Goal: Transaction & Acquisition: Obtain resource

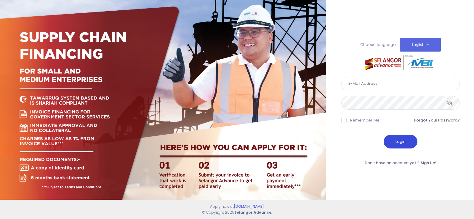
type input "fcd@janatanmia.com.my"
click at [394, 143] on button "Login" at bounding box center [400, 142] width 34 height 14
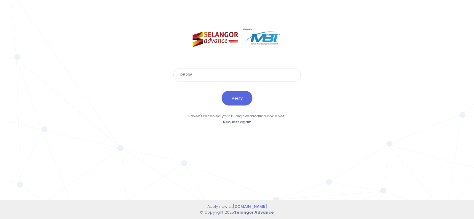
type input "125296"
click at [221, 91] on button "Verify" at bounding box center [236, 98] width 31 height 15
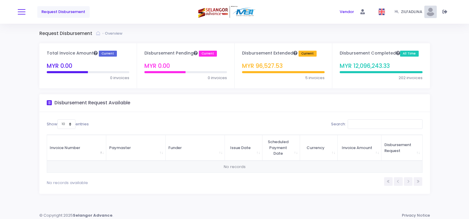
click at [19, 13] on button at bounding box center [22, 12] width 8 height 8
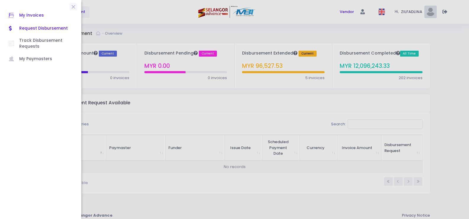
click at [38, 16] on span "My Invoices" at bounding box center [45, 16] width 53 height 8
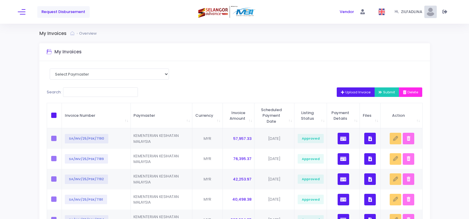
click at [338, 92] on button "Upload Invoice" at bounding box center [356, 91] width 38 height 9
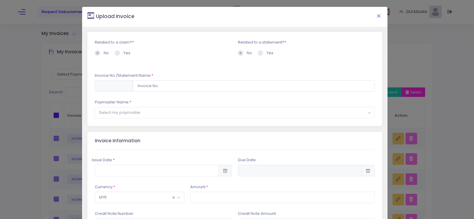
click at [376, 15] on button "Close" at bounding box center [378, 15] width 15 height 15
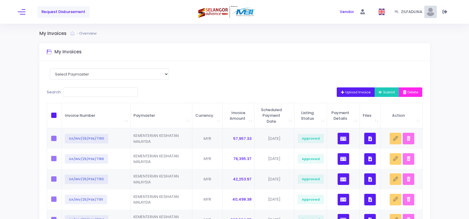
click at [352, 91] on span "Upload Invoice" at bounding box center [356, 92] width 30 height 5
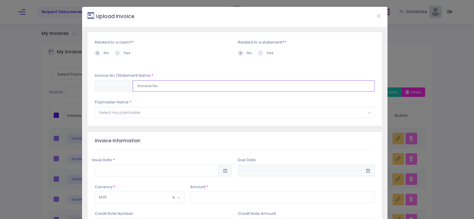
click at [152, 86] on input "text" at bounding box center [254, 85] width 242 height 11
click at [192, 86] on input "SA/INV/25/PSK/7208" at bounding box center [254, 85] width 242 height 11
type input "SA/INV/25/PSK/7208"
click at [179, 111] on span "Select my paymaster" at bounding box center [234, 112] width 279 height 11
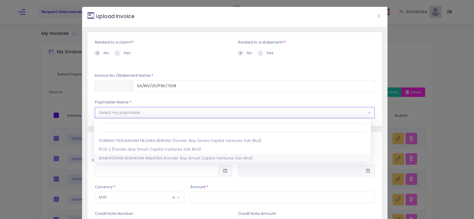
select select "1297,1444,180"
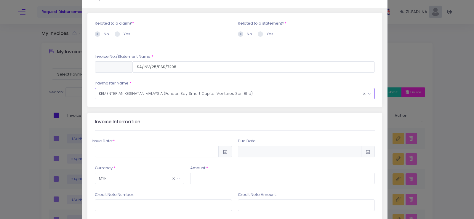
scroll to position [30, 0]
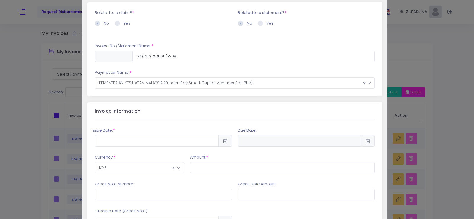
click at [225, 141] on icon at bounding box center [224, 141] width 5 height 0
click at [189, 139] on input "text" at bounding box center [157, 140] width 124 height 11
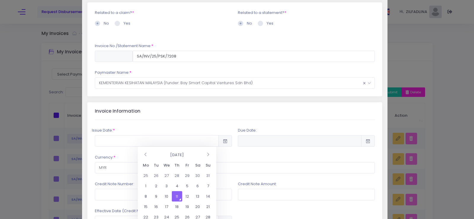
click at [175, 194] on td "11" at bounding box center [177, 196] width 10 height 10
type input "2025-09-11"
type input "2026-03-10"
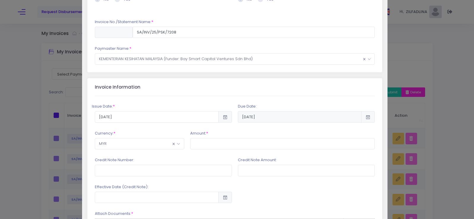
scroll to position [89, 0]
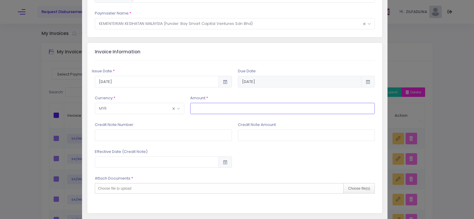
click at [200, 108] on input "text" at bounding box center [282, 108] width 185 height 11
type input "354,510.88"
click at [160, 138] on input "text" at bounding box center [163, 134] width 137 height 11
type input "PSK/2025/CN-056"
click at [249, 139] on input "text" at bounding box center [306, 134] width 137 height 11
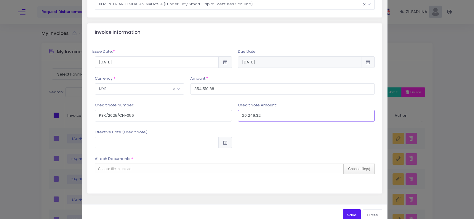
scroll to position [118, 0]
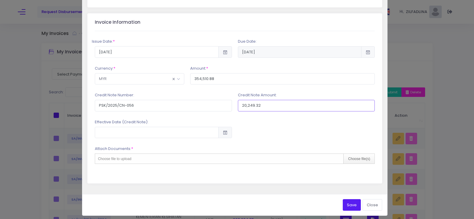
type input "20,249.32"
click at [279, 118] on div "Issue Date: * 2025-09-11 2026-03-10 *" at bounding box center [235, 107] width 280 height 152
click at [350, 160] on div "Choose file(s)" at bounding box center [358, 159] width 31 height 10
type input "C:\fakepath\INV 7208_PKD KUANTAN_AUG25.pdf"
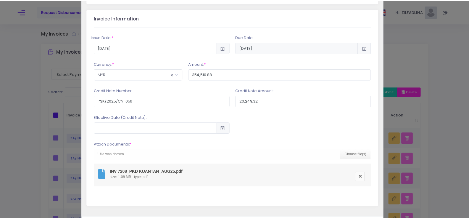
scroll to position [150, 0]
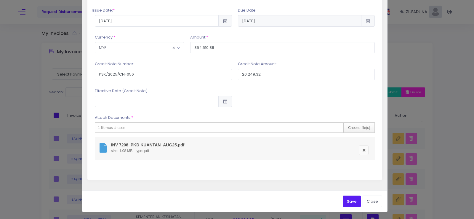
click at [344, 204] on button "Save" at bounding box center [352, 200] width 18 height 11
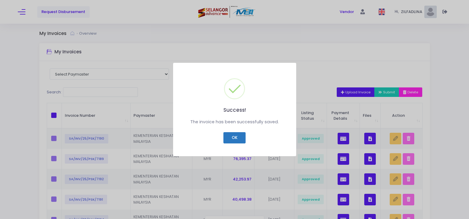
click at [240, 139] on button "OK" at bounding box center [235, 137] width 22 height 11
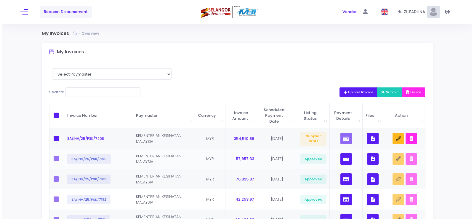
scroll to position [30, 0]
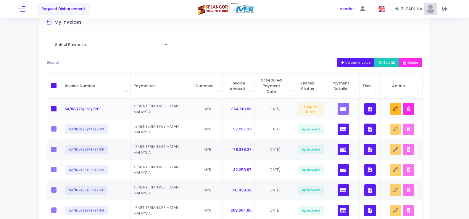
click at [371, 109] on icon "button" at bounding box center [371, 109] width 4 height 0
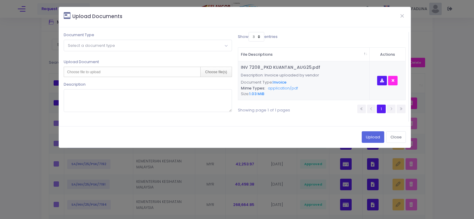
click at [118, 49] on span "Select a document type" at bounding box center [147, 45] width 167 height 11
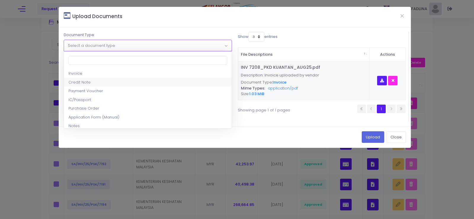
select select "2"
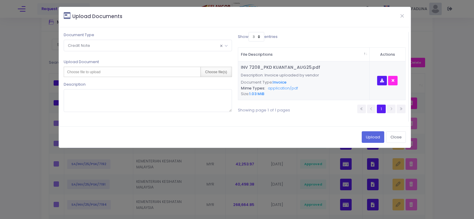
click at [212, 73] on div "Choose file(s)" at bounding box center [215, 72] width 31 height 10
type input "C:\fakepath\CN 056_PKD KUANTAN_AUG25.pdf"
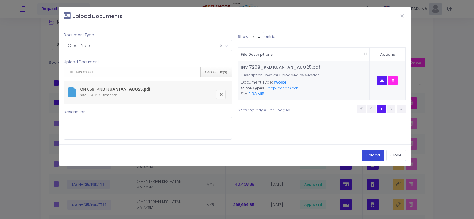
click at [366, 152] on button "Upload" at bounding box center [372, 155] width 22 height 11
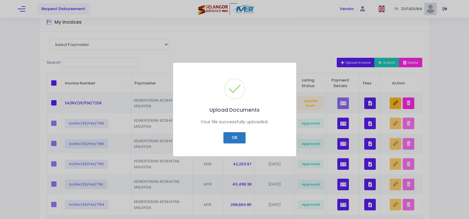
click at [234, 139] on button "OK" at bounding box center [235, 137] width 22 height 11
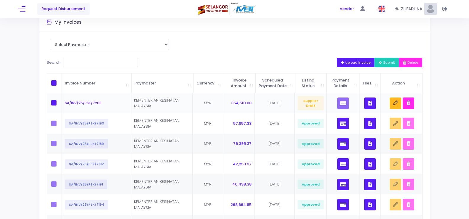
click at [372, 103] on icon "button" at bounding box center [371, 103] width 4 height 0
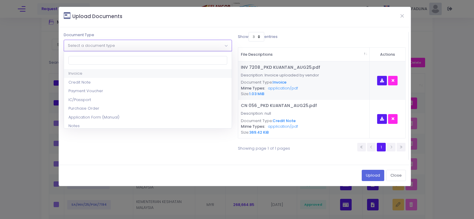
click at [99, 43] on span "Select a document type" at bounding box center [91, 46] width 47 height 6
select select "8"
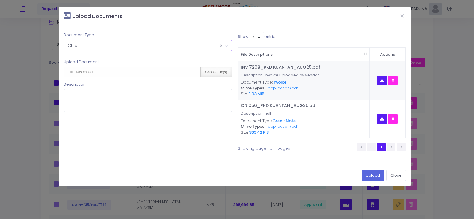
click at [223, 70] on div "Choose file(s)" at bounding box center [215, 72] width 31 height 10
type input "C:\fakepath\DN 055_PKD KUANTAN_AUG25.pdf"
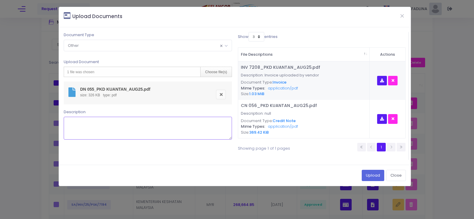
click at [114, 130] on textarea at bounding box center [148, 128] width 168 height 23
type textarea "d"
click at [83, 132] on textarea "DEBIT NOTE" at bounding box center [148, 128] width 168 height 23
type textarea "DEBIT NOTE"
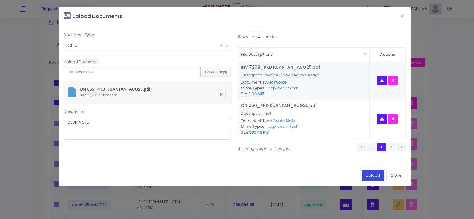
click at [367, 178] on button "Upload" at bounding box center [372, 175] width 22 height 11
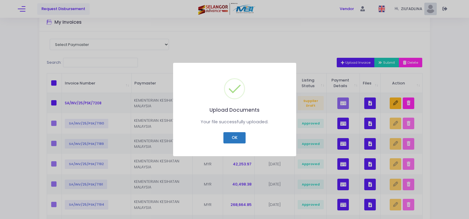
click at [229, 137] on button "OK" at bounding box center [235, 137] width 22 height 11
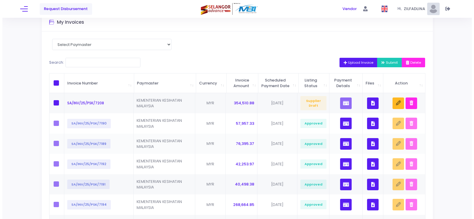
scroll to position [59, 0]
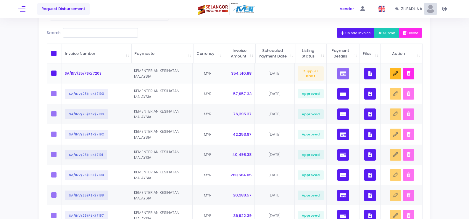
click at [369, 73] on icon "button" at bounding box center [371, 73] width 4 height 0
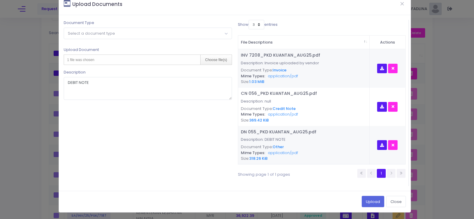
scroll to position [0, 0]
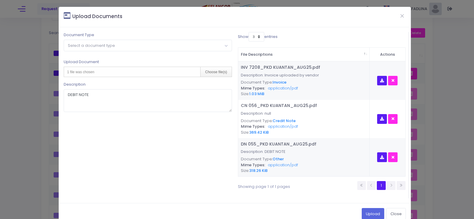
click at [183, 48] on span "Select a document type" at bounding box center [147, 45] width 167 height 11
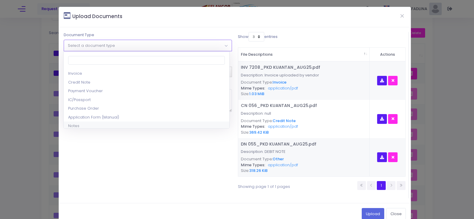
scroll to position [30, 0]
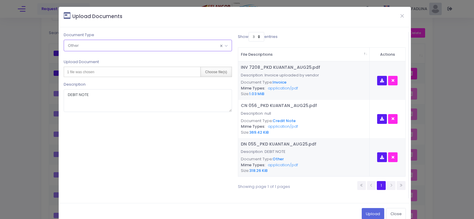
click at [216, 74] on div "Choose file(s)" at bounding box center [215, 72] width 31 height 10
type input "C:\fakepath\PAR KK KURNIA - JULAI 2025.pdf"
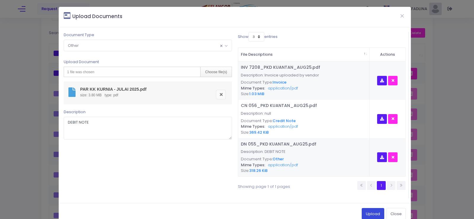
click at [365, 210] on button "Upload" at bounding box center [372, 213] width 22 height 11
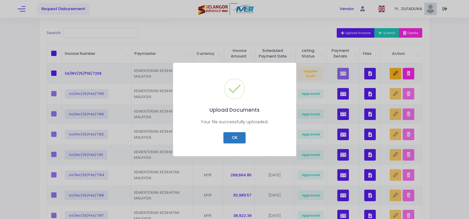
click at [234, 135] on button "OK" at bounding box center [235, 137] width 22 height 11
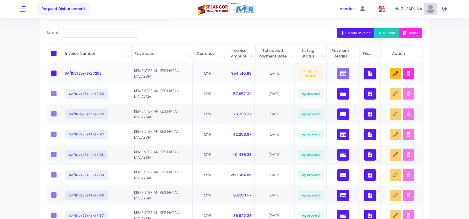
click at [373, 79] on button "button" at bounding box center [370, 74] width 12 height 12
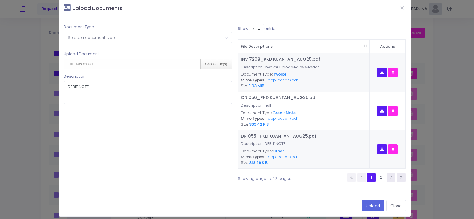
scroll to position [12, 0]
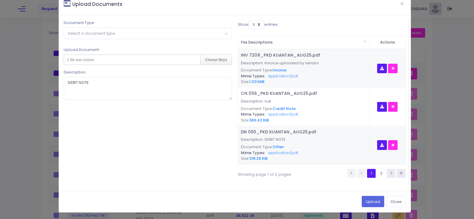
click at [165, 31] on span "Select a document type" at bounding box center [147, 33] width 167 height 11
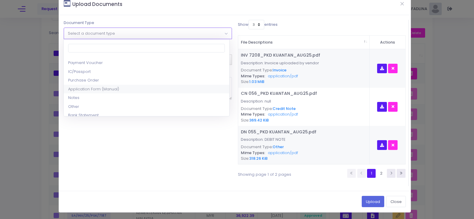
scroll to position [30, 0]
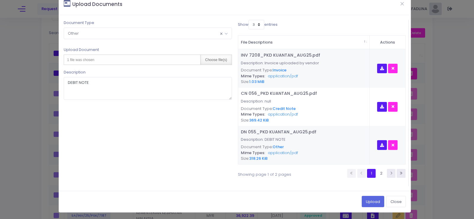
click at [214, 58] on div "Choose file(s)" at bounding box center [215, 60] width 31 height 10
type input "C:\fakepath\PAR KK PAYA BESAR - JULAI 2025.pdf"
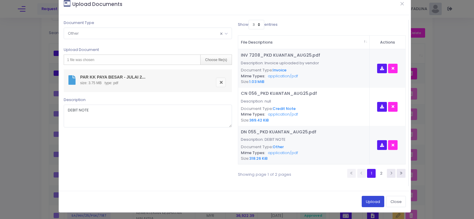
click at [370, 199] on button "Upload" at bounding box center [372, 201] width 22 height 11
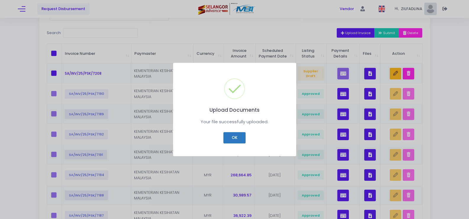
click at [237, 141] on button "OK" at bounding box center [235, 137] width 22 height 11
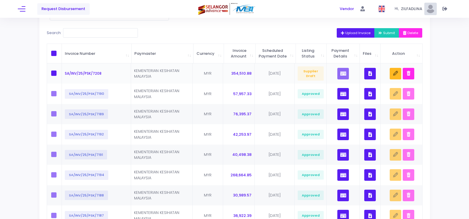
click at [371, 73] on icon "button" at bounding box center [371, 73] width 4 height 0
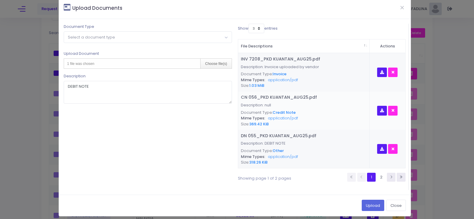
scroll to position [12, 0]
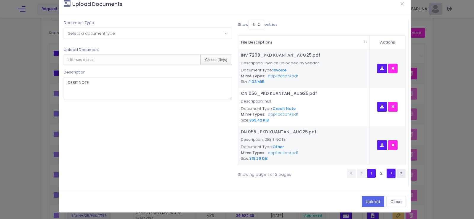
click at [389, 173] on icon at bounding box center [391, 173] width 4 height 4
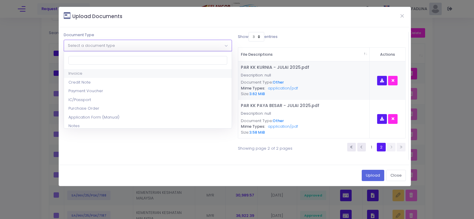
click at [80, 49] on span "Select a document type" at bounding box center [147, 45] width 167 height 11
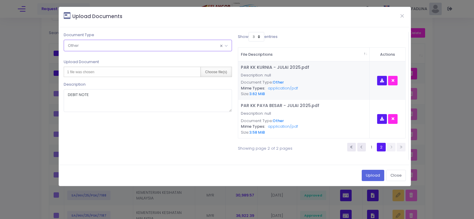
click at [216, 70] on div "Choose file(s)" at bounding box center [215, 72] width 31 height 10
type input "C:\fakepath\PAR KK INDERA MAHKOTA - JULAI 2025.pdf"
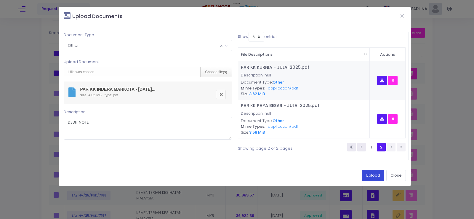
click at [372, 175] on button "Upload" at bounding box center [372, 175] width 22 height 11
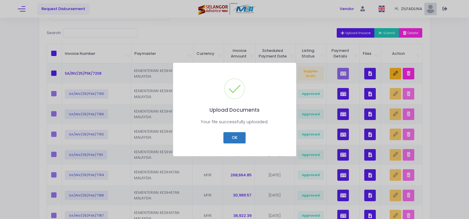
click at [234, 139] on button "OK" at bounding box center [235, 137] width 22 height 11
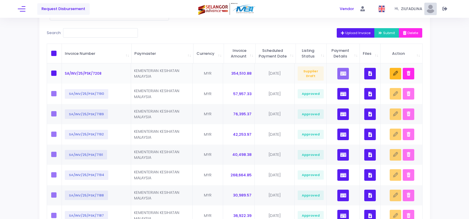
click at [373, 79] on button "button" at bounding box center [370, 74] width 12 height 12
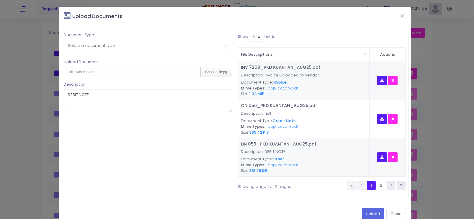
click at [139, 45] on span "Select a document type" at bounding box center [147, 45] width 167 height 11
click at [208, 73] on div "Choose file(s)" at bounding box center [215, 72] width 31 height 10
type input "C:\fakepath\PAR KK BANDAR KUANTAN - JULAI 2025.pdf"
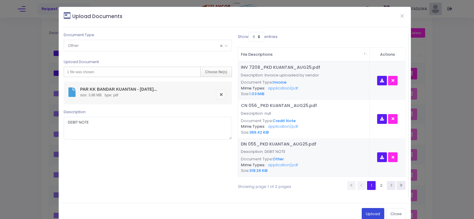
click at [364, 214] on button "Upload" at bounding box center [372, 213] width 22 height 11
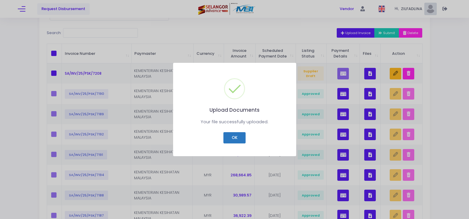
click at [232, 134] on button "OK" at bounding box center [235, 137] width 22 height 11
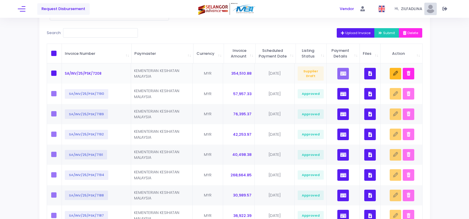
click at [372, 73] on icon "button" at bounding box center [371, 73] width 4 height 0
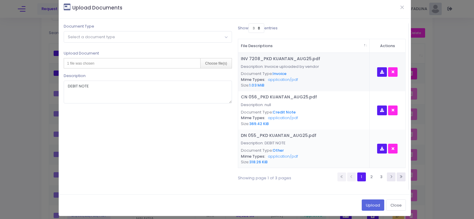
scroll to position [12, 0]
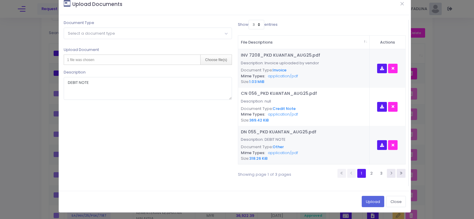
click at [129, 31] on span "Select a document type" at bounding box center [147, 33] width 167 height 11
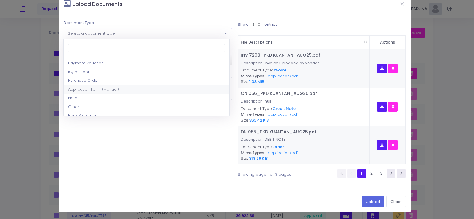
scroll to position [30, 0]
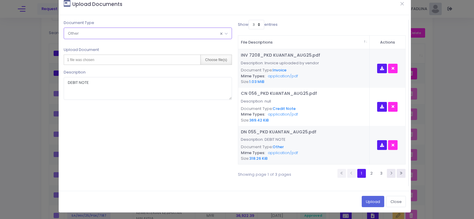
click at [211, 64] on div "Choose file(s)" at bounding box center [215, 60] width 31 height 10
type input "C:\fakepath\PAR KK BESERAH - JULAI 2025.pdf"
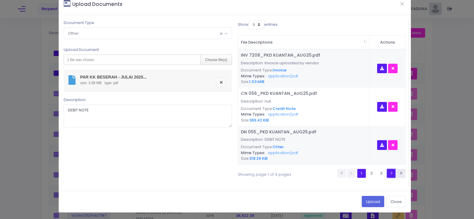
click at [389, 174] on link at bounding box center [391, 173] width 9 height 9
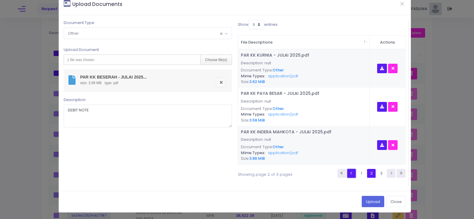
click at [349, 173] on icon at bounding box center [351, 173] width 4 height 4
click at [368, 173] on link "2" at bounding box center [371, 173] width 9 height 9
click at [377, 171] on link "3" at bounding box center [381, 173] width 9 height 9
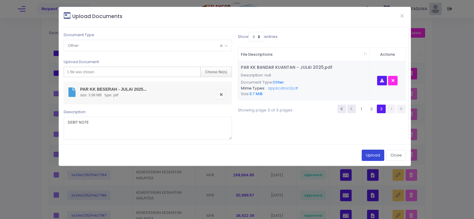
click at [369, 157] on button "Upload" at bounding box center [372, 155] width 22 height 11
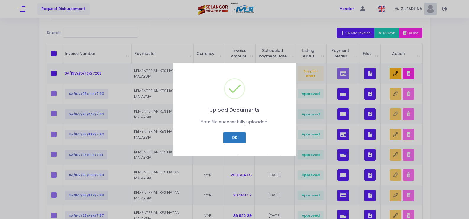
click at [239, 134] on button "OK" at bounding box center [235, 137] width 22 height 11
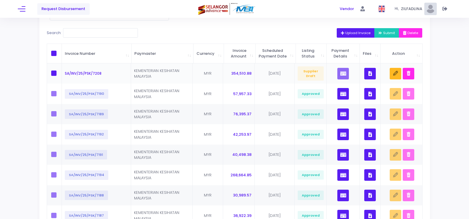
click at [371, 79] on button "button" at bounding box center [370, 74] width 12 height 12
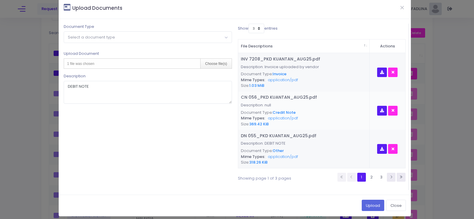
scroll to position [12, 0]
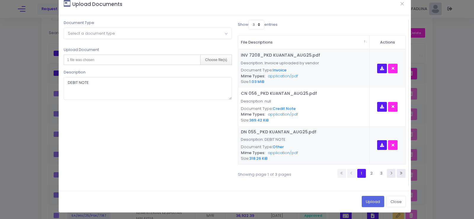
click at [93, 34] on span "Select a document type" at bounding box center [91, 33] width 47 height 6
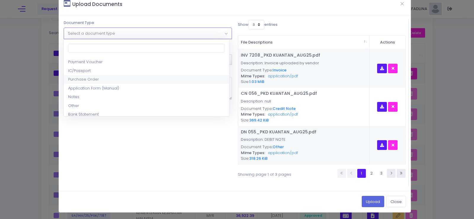
scroll to position [30, 0]
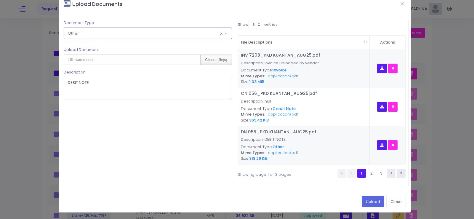
click at [210, 63] on div "Choose file(s)" at bounding box center [215, 60] width 31 height 10
type input "C:\fakepath\PAR KK BALOK - JULAI 2025.pdf"
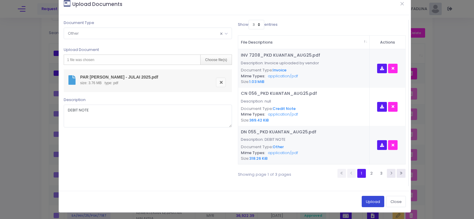
click at [368, 200] on button "Upload" at bounding box center [372, 201] width 22 height 11
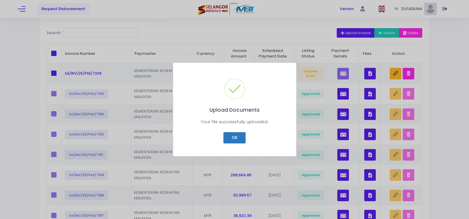
click at [243, 138] on button "OK" at bounding box center [235, 137] width 22 height 11
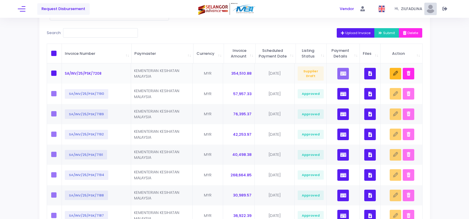
click at [371, 73] on icon "button" at bounding box center [371, 73] width 4 height 0
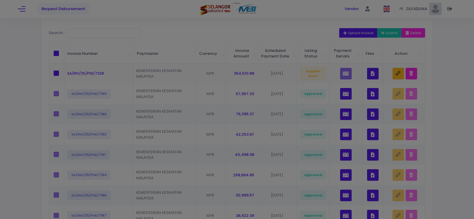
scroll to position [0, 0]
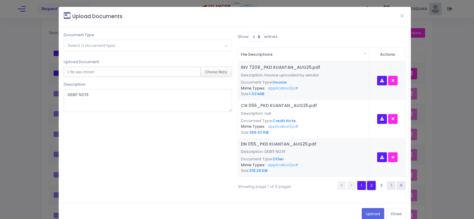
click at [367, 188] on link "2" at bounding box center [371, 185] width 9 height 9
click at [378, 185] on link "3" at bounding box center [381, 185] width 9 height 9
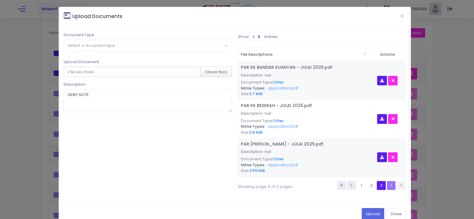
click at [387, 184] on li at bounding box center [391, 185] width 8 height 9
click at [112, 45] on span "Select a document type" at bounding box center [91, 46] width 47 height 6
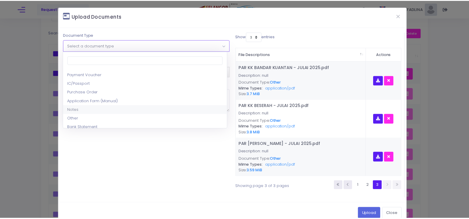
scroll to position [30, 0]
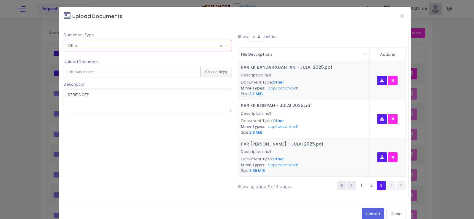
click at [86, 69] on div "1 file was chosen" at bounding box center [79, 72] width 30 height 10
type input "C:\fakepath\PAR KK JAYA GADING - JULAI 2025.pdf"
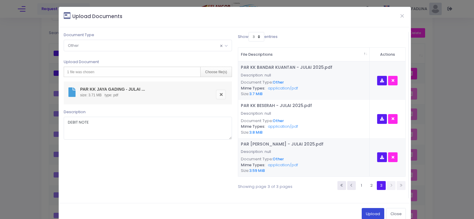
click at [369, 215] on button "Upload" at bounding box center [372, 213] width 22 height 11
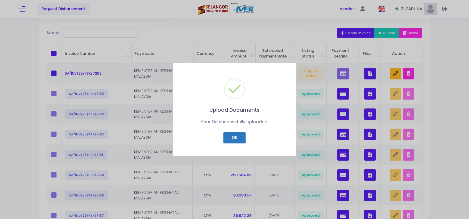
click at [230, 138] on button "OK" at bounding box center [235, 137] width 22 height 11
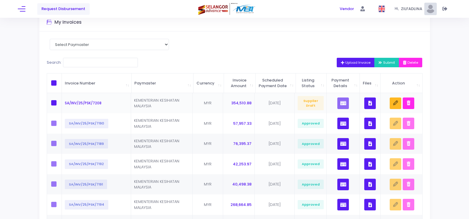
click at [371, 103] on icon "button" at bounding box center [371, 103] width 4 height 0
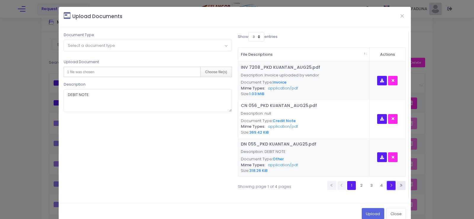
click at [387, 185] on link at bounding box center [391, 185] width 9 height 9
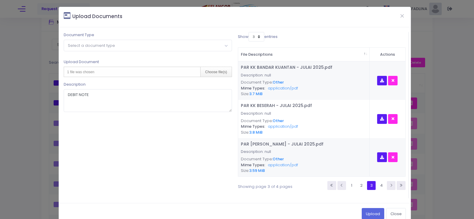
click at [387, 185] on link at bounding box center [391, 185] width 9 height 9
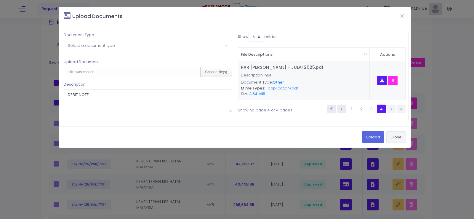
click at [395, 138] on button "Close" at bounding box center [396, 136] width 20 height 11
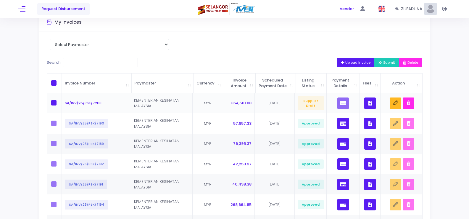
click at [52, 105] on span at bounding box center [53, 102] width 5 height 5
click at [60, 104] on input "checkbox" at bounding box center [62, 102] width 4 height 4
checkbox input "true"
click at [385, 61] on span "Submit" at bounding box center [387, 62] width 17 height 5
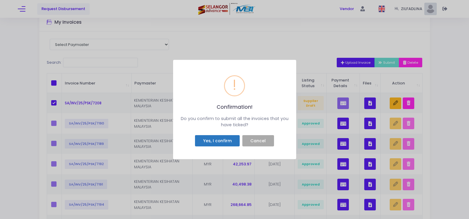
click at [215, 142] on button "Yes, I confirm" at bounding box center [217, 140] width 45 height 11
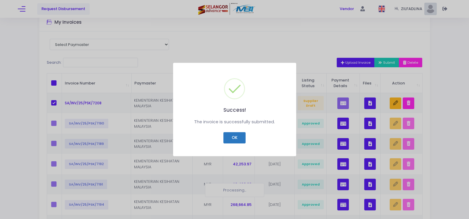
click at [230, 136] on button "OK" at bounding box center [235, 137] width 22 height 11
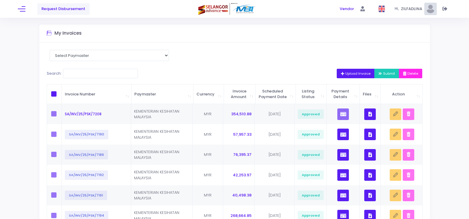
scroll to position [0, 0]
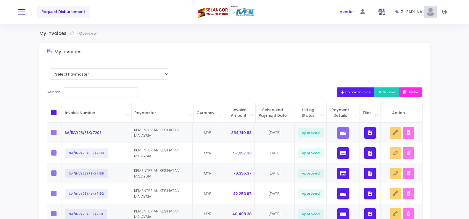
click at [22, 13] on button at bounding box center [22, 12] width 8 height 8
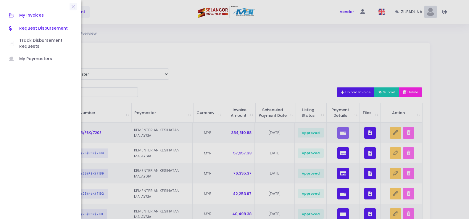
click at [39, 28] on span "Request Disbursement" at bounding box center [45, 29] width 53 height 8
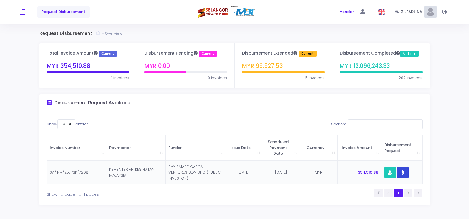
click at [402, 172] on icon "button" at bounding box center [403, 172] width 3 height 0
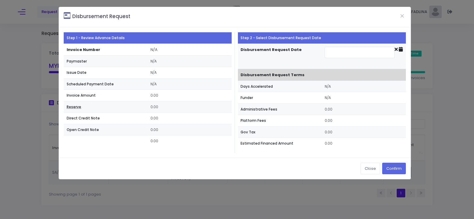
type input "[DATE]"
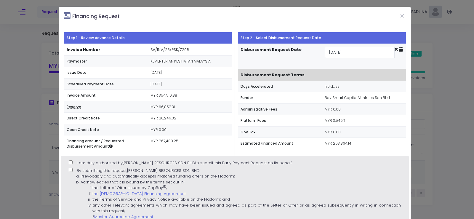
click at [335, 15] on div "Financing Request" at bounding box center [234, 17] width 351 height 20
click at [69, 162] on input "I am duly authorised by [PERSON_NAME] RESOURCES SDN BHD to submit this Early Pa…" at bounding box center [71, 162] width 4 height 4
checkbox input "true"
click at [69, 168] on input "By submitting this request, [PERSON_NAME] RESOURCES SDN BHD : Irrevocably and a…" at bounding box center [71, 170] width 4 height 4
checkbox input "true"
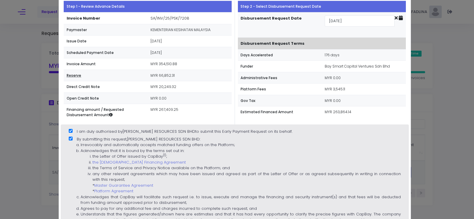
scroll to position [89, 0]
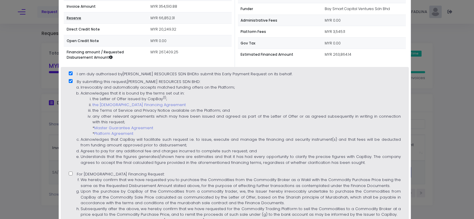
click at [72, 174] on input "For [DEMOGRAPHIC_DATA] Financing Request: We hereby confirm that we have reques…" at bounding box center [71, 173] width 4 height 4
checkbox input "true"
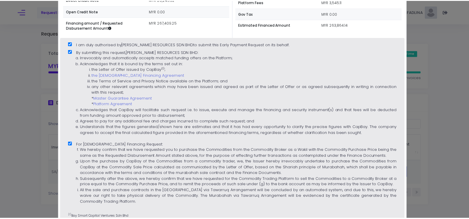
scroll to position [165, 0]
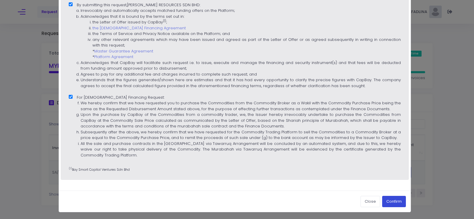
click at [387, 201] on button "Confirm" at bounding box center [394, 201] width 24 height 11
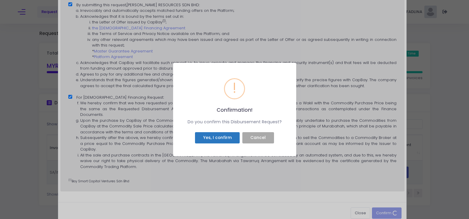
click at [212, 137] on button "Yes, I confirm" at bounding box center [217, 137] width 45 height 11
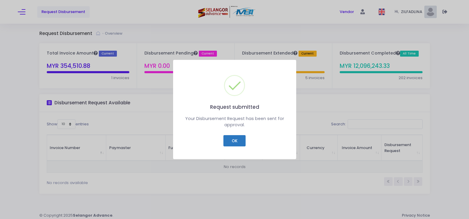
click at [238, 144] on button "OK" at bounding box center [235, 140] width 22 height 11
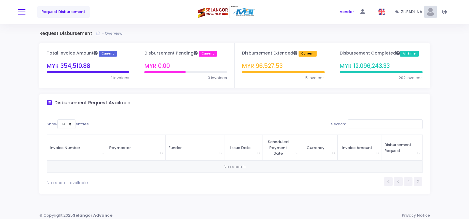
click at [18, 11] on button at bounding box center [22, 12] width 8 height 8
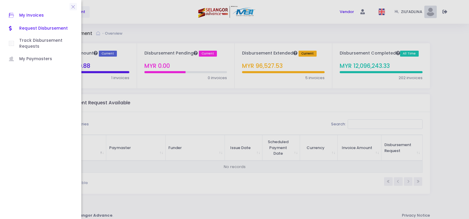
click at [28, 16] on span "My Invoices" at bounding box center [45, 16] width 53 height 8
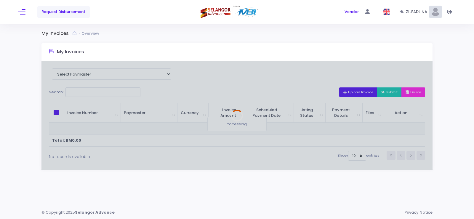
click at [348, 91] on div at bounding box center [236, 115] width 391 height 109
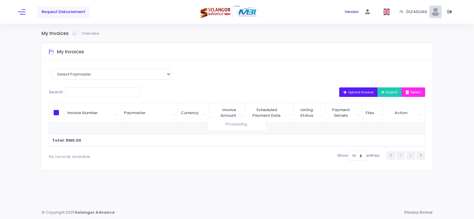
click at [343, 92] on icon "button" at bounding box center [345, 92] width 5 height 0
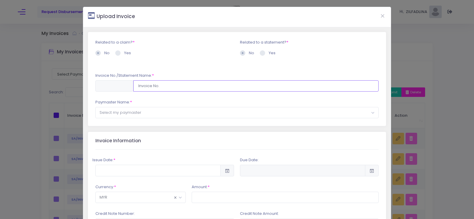
click at [153, 85] on input "text" at bounding box center [255, 85] width 245 height 11
type input "SA/INV/25/PSK/7207"
click at [182, 112] on span "Select my paymaster" at bounding box center [237, 112] width 282 height 11
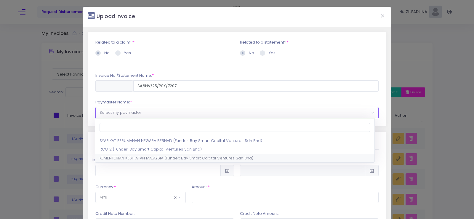
select select "1297,1444,180"
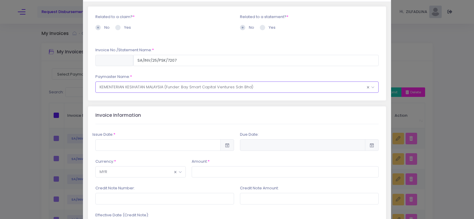
scroll to position [59, 0]
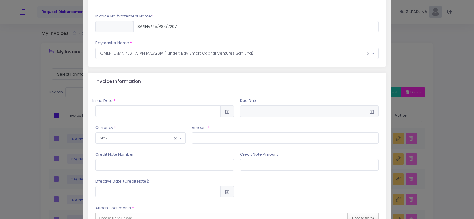
click at [224, 111] on icon at bounding box center [226, 111] width 5 height 0
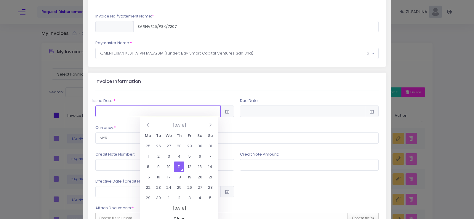
click at [166, 112] on input "text" at bounding box center [157, 110] width 125 height 11
click at [178, 162] on td "11" at bounding box center [179, 166] width 10 height 10
type input "2025-09-11"
type input "2026-03-10"
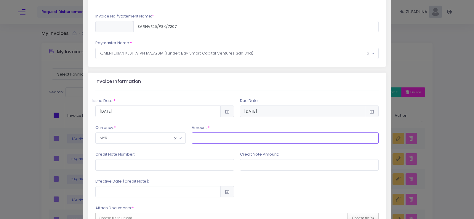
click at [241, 139] on input "text" at bounding box center [285, 137] width 187 height 11
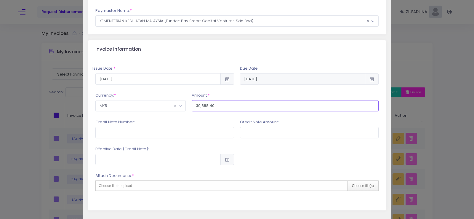
scroll to position [118, 0]
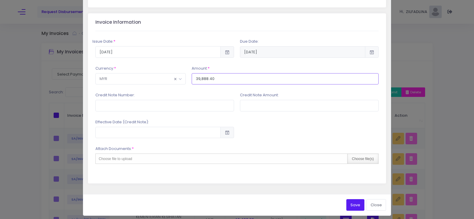
type input "39,888.40"
click at [359, 158] on div "Choose file(s)" at bounding box center [362, 159] width 31 height 10
type input "C:\fakepath\INV 7207_KK BANDAR JERANTUT_AUG25.pdf"
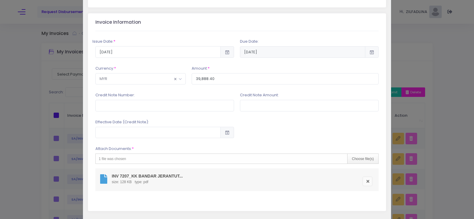
scroll to position [150, 0]
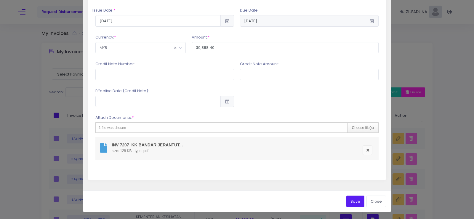
click at [351, 199] on button "Save" at bounding box center [355, 200] width 18 height 11
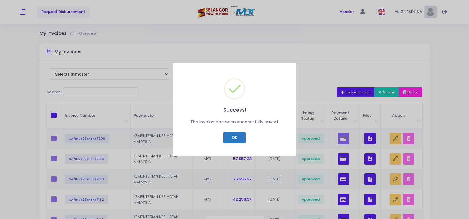
click at [235, 139] on button "OK" at bounding box center [235, 137] width 22 height 11
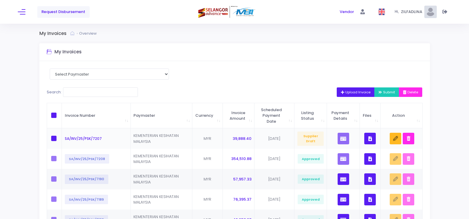
click at [372, 139] on icon "button" at bounding box center [371, 139] width 4 height 0
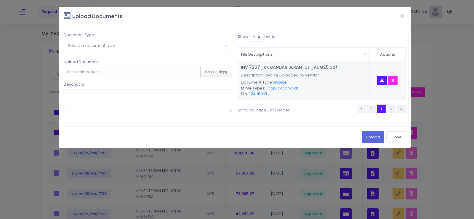
click at [89, 45] on span "Select a document type" at bounding box center [91, 46] width 47 height 6
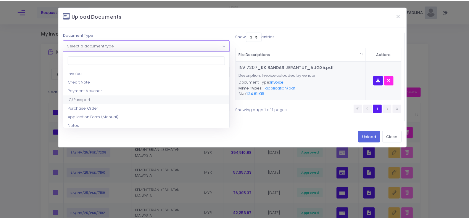
scroll to position [30, 0]
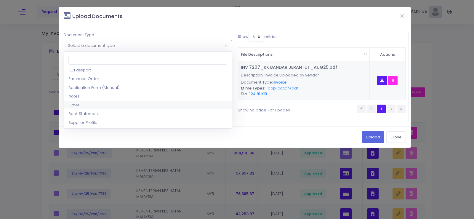
select select "8"
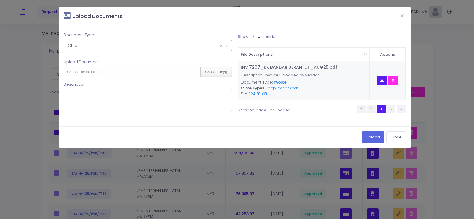
click at [213, 72] on div "Choose file(s)" at bounding box center [215, 72] width 31 height 10
type input "C:\fakepath\PAR KK BANDAR JERANTUT - JULAI 2025.pdf"
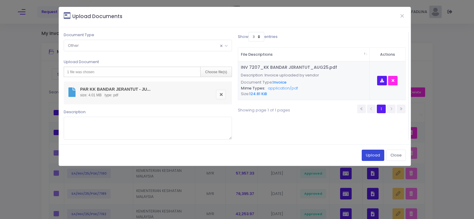
click at [370, 156] on button "Upload" at bounding box center [372, 155] width 22 height 11
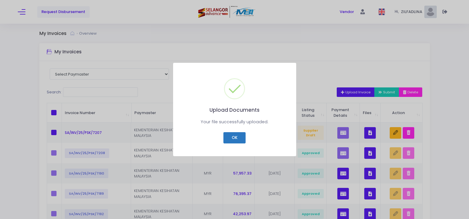
click at [231, 135] on button "OK" at bounding box center [235, 137] width 22 height 11
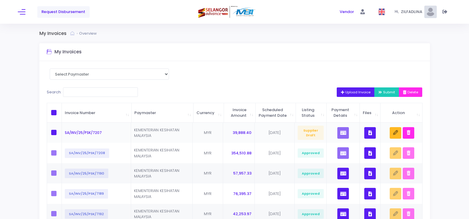
click at [366, 139] on button "button" at bounding box center [370, 133] width 12 height 12
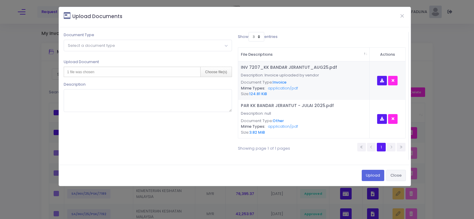
click at [399, 175] on button "Close" at bounding box center [396, 175] width 20 height 11
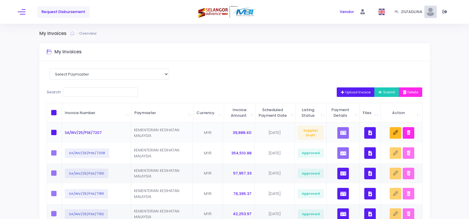
click at [54, 135] on span at bounding box center [53, 132] width 5 height 5
click at [60, 134] on input "checkbox" at bounding box center [62, 132] width 4 height 4
checkbox input "true"
click at [388, 90] on span "Submit" at bounding box center [387, 92] width 17 height 5
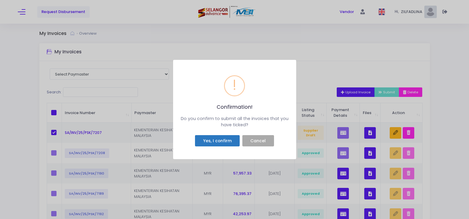
click at [210, 138] on button "Yes, I confirm" at bounding box center [217, 140] width 45 height 11
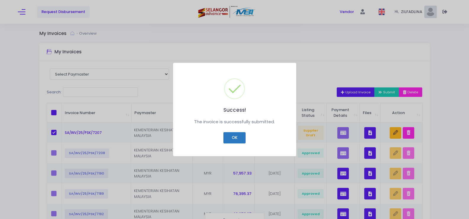
click at [237, 139] on button "OK" at bounding box center [235, 137] width 22 height 11
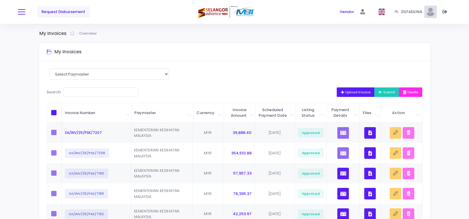
click at [24, 10] on button at bounding box center [22, 12] width 8 height 8
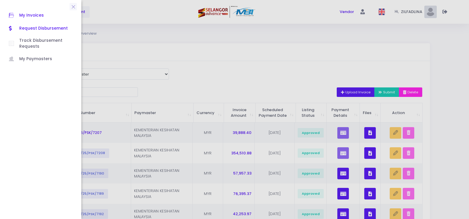
click at [38, 25] on span "Request Disbursement" at bounding box center [45, 29] width 53 height 8
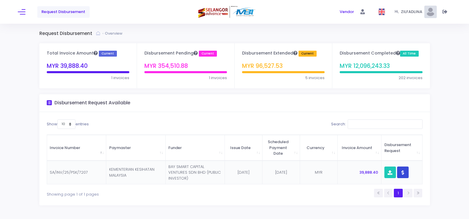
click at [406, 173] on button "button" at bounding box center [403, 172] width 12 height 12
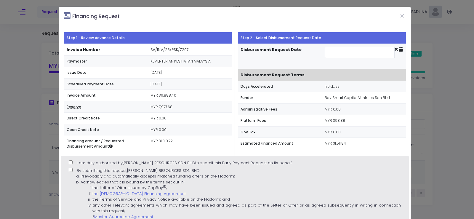
type input "[DATE]"
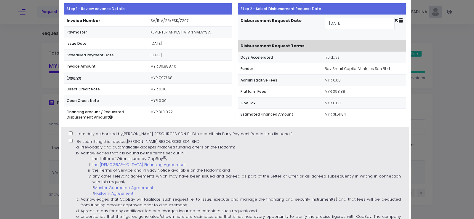
scroll to position [89, 0]
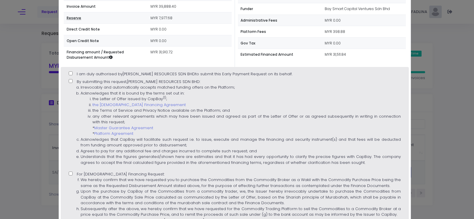
click at [67, 72] on div "I am duly authorised by [PERSON_NAME] RESOURCES SDN BHD to submit this Early Pa…" at bounding box center [235, 161] width 348 height 189
click at [71, 74] on input "I am duly authorised by [PERSON_NAME] RESOURCES SDN BHD to submit this Early Pa…" at bounding box center [71, 73] width 4 height 4
checkbox input "true"
click at [74, 82] on label "By submitting this request, [PERSON_NAME] RESOURCES SDN BHD : Irrevocably and a…" at bounding box center [235, 124] width 332 height 91
click at [73, 82] on input "By submitting this request, [PERSON_NAME] RESOURCES SDN BHD : Irrevocably and a…" at bounding box center [71, 81] width 4 height 4
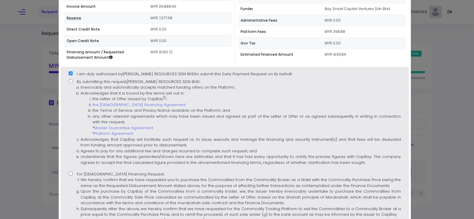
checkbox input "true"
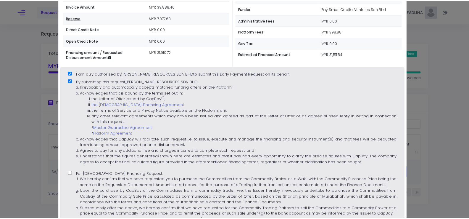
scroll to position [165, 0]
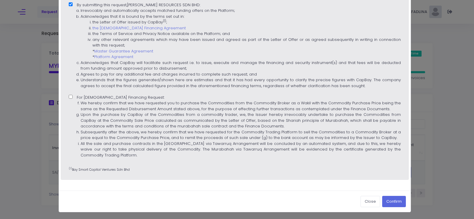
click at [70, 97] on input "For [DEMOGRAPHIC_DATA] Financing Request: We hereby confirm that we have reques…" at bounding box center [71, 97] width 4 height 4
checkbox input "true"
click at [393, 201] on button "Confirm" at bounding box center [394, 201] width 24 height 11
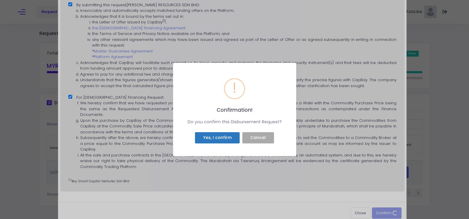
click at [205, 135] on button "Yes, I confirm" at bounding box center [217, 137] width 45 height 11
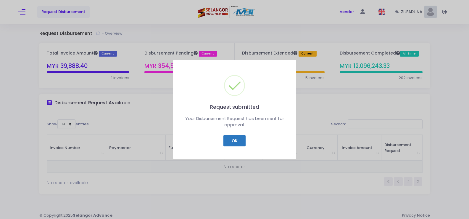
click at [234, 138] on button "OK" at bounding box center [235, 140] width 22 height 11
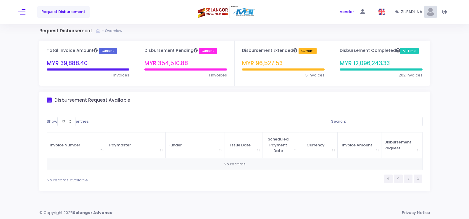
scroll to position [3, 0]
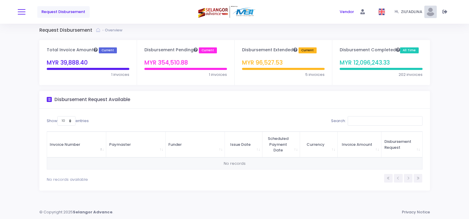
click at [22, 11] on button at bounding box center [22, 12] width 8 height 8
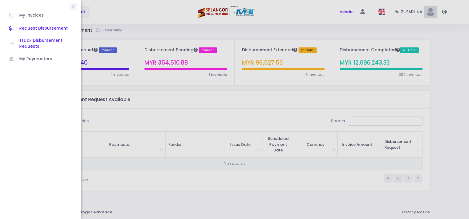
click at [22, 40] on span "Track Disbursement Requests" at bounding box center [45, 44] width 53 height 12
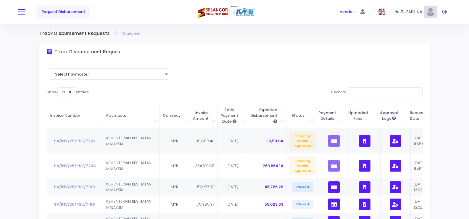
click at [24, 12] on span at bounding box center [22, 12] width 8 height 1
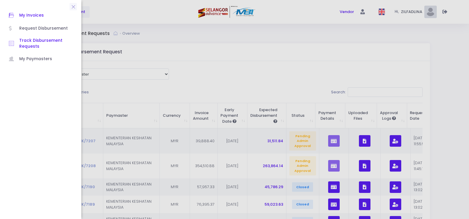
click at [37, 12] on span "My Invoices" at bounding box center [45, 16] width 53 height 8
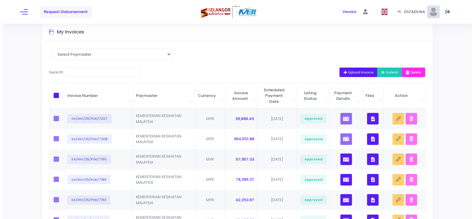
scroll to position [30, 0]
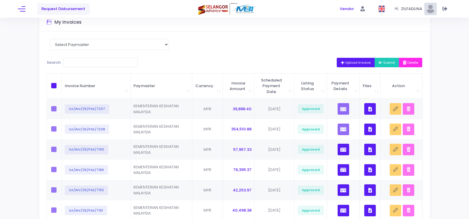
click at [351, 66] on button "Upload Invoice" at bounding box center [356, 62] width 38 height 9
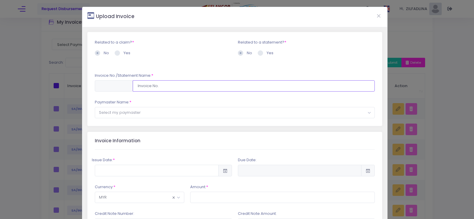
click at [258, 85] on input "text" at bounding box center [254, 85] width 242 height 11
type input "SA/INV/25/PSK/7203"
click at [183, 115] on span "Select my paymaster" at bounding box center [234, 112] width 279 height 11
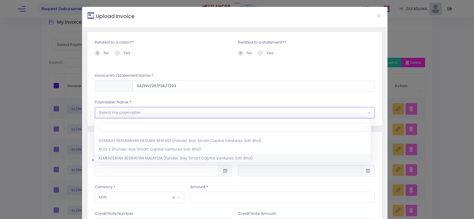
select select "1297,1444,180"
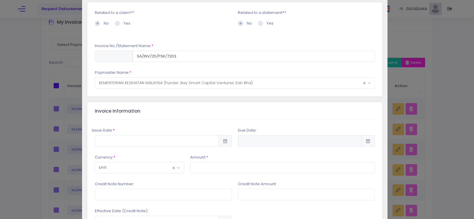
click at [223, 141] on icon at bounding box center [224, 141] width 5 height 0
click at [206, 141] on input "text" at bounding box center [157, 140] width 124 height 11
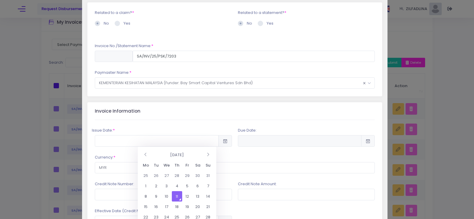
click at [175, 195] on td "11" at bounding box center [177, 196] width 10 height 10
type input "2025-09-11"
type input "2026-03-10"
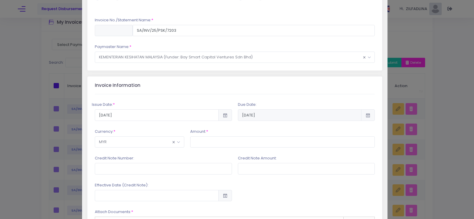
scroll to position [89, 0]
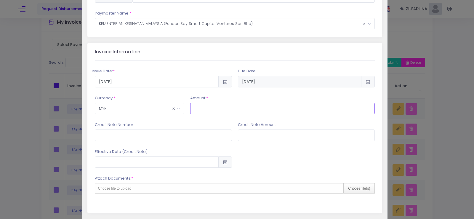
click at [237, 108] on input "text" at bounding box center [282, 108] width 185 height 11
type input "92,226.22"
click at [133, 138] on input "text" at bounding box center [163, 134] width 137 height 11
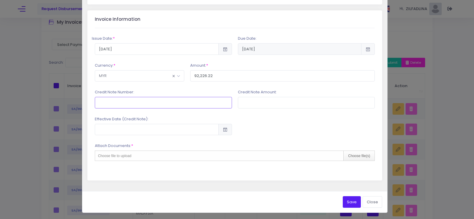
scroll to position [122, 0]
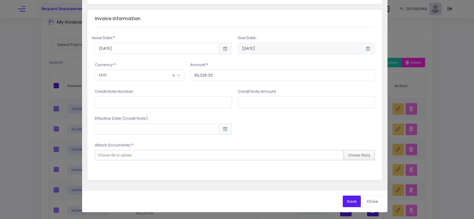
click at [358, 156] on div "Choose file(s)" at bounding box center [358, 155] width 31 height 10
type input "C:\fakepath\INV 7203_KK MENTAKAB_AUG25.pdf"
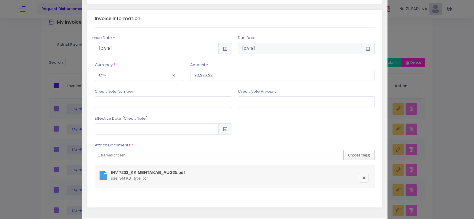
scroll to position [150, 0]
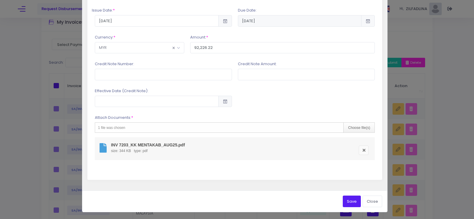
click at [347, 200] on button "Save" at bounding box center [352, 200] width 18 height 11
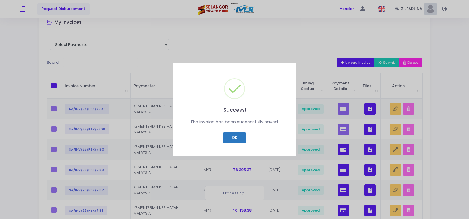
click at [231, 140] on button "OK" at bounding box center [235, 137] width 22 height 11
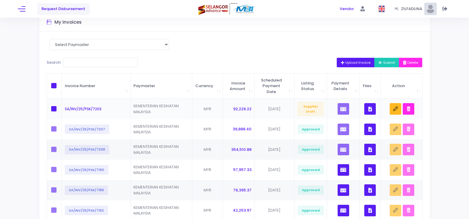
click at [373, 108] on button "button" at bounding box center [370, 109] width 12 height 12
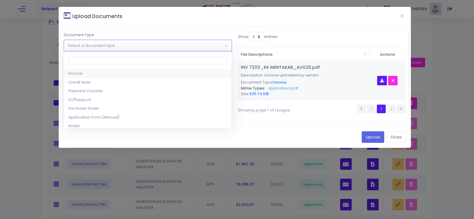
click at [109, 46] on span "Select a document type" at bounding box center [91, 46] width 47 height 6
select select "8"
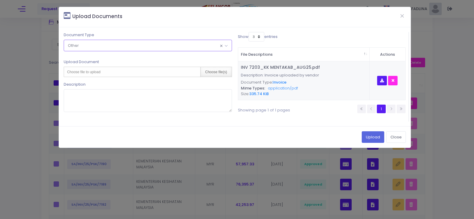
click at [216, 72] on div "Choose file(s)" at bounding box center [215, 72] width 31 height 10
type input "C:\fakepath\PAR KK BANDAR MENTAKAB - JULAI 2025.pdf"
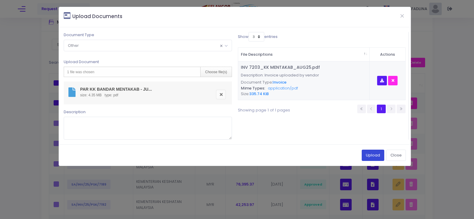
click at [370, 158] on button "Upload" at bounding box center [372, 155] width 22 height 11
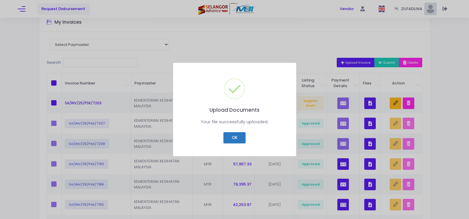
click at [235, 136] on button "OK" at bounding box center [235, 137] width 22 height 11
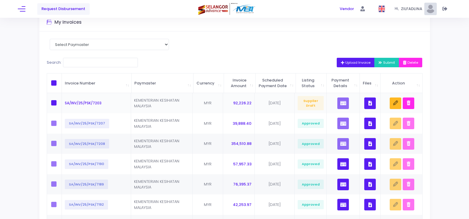
click at [368, 109] on button "button" at bounding box center [370, 103] width 12 height 12
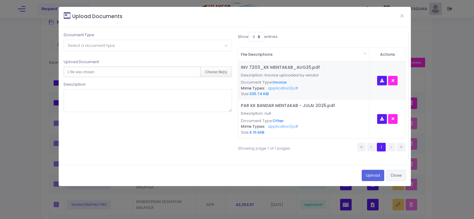
click at [400, 178] on button "Close" at bounding box center [396, 175] width 20 height 11
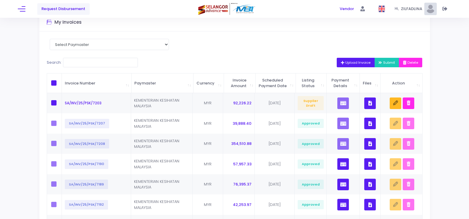
click at [341, 63] on icon "button" at bounding box center [343, 63] width 5 height 0
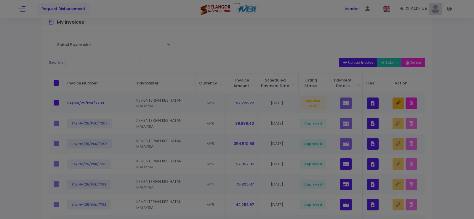
scroll to position [0, 0]
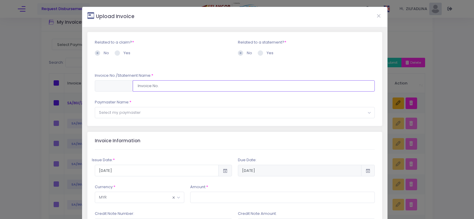
click at [195, 83] on input "text" at bounding box center [254, 85] width 242 height 11
type input "SA/INV/25/PSK/7204"
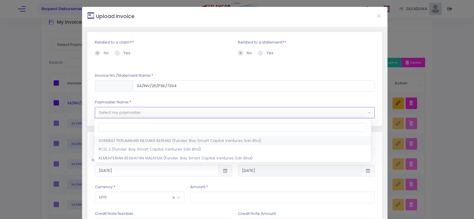
click at [141, 111] on span "Select my paymaster" at bounding box center [234, 112] width 279 height 11
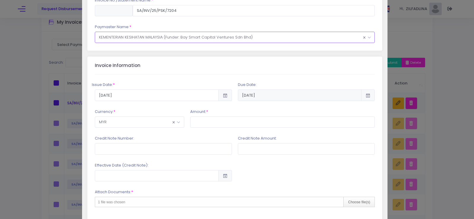
scroll to position [89, 0]
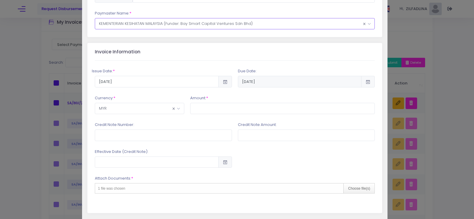
click at [177, 74] on div "Issue Date: * 2025-09-11" at bounding box center [163, 77] width 143 height 19
click at [177, 78] on input "2025-09-11" at bounding box center [157, 81] width 124 height 11
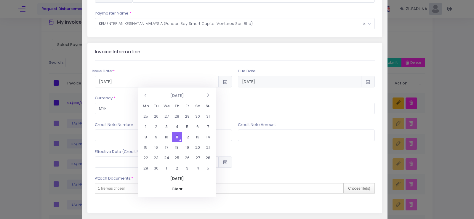
click at [177, 135] on td "11" at bounding box center [177, 137] width 10 height 10
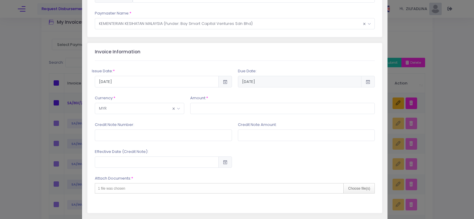
click at [220, 114] on div "Issue Date: * 2025-09-11 2026-03-10 *" at bounding box center [235, 137] width 280 height 152
click at [221, 112] on input "text" at bounding box center [282, 108] width 185 height 11
type input "44,500.10"
click at [240, 156] on div at bounding box center [306, 158] width 143 height 19
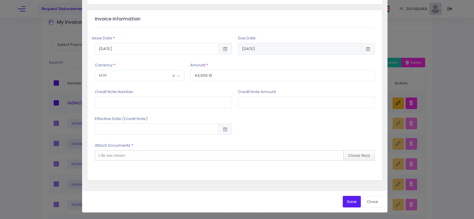
scroll to position [122, 0]
click at [351, 155] on div "Choose file(s)" at bounding box center [358, 155] width 31 height 10
type input "C:\fakepath\INV 7204_KK TANJUNG LALANG_AUG25.pdf"
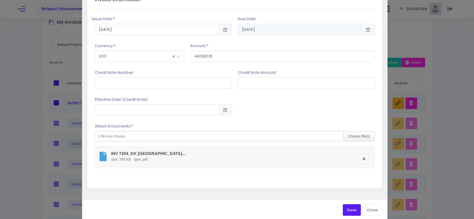
scroll to position [150, 0]
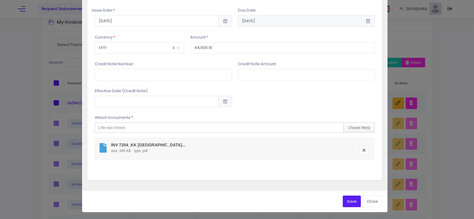
click at [344, 202] on button "Save" at bounding box center [352, 200] width 18 height 11
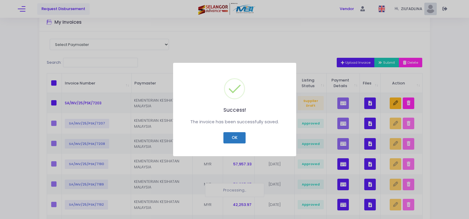
click at [237, 137] on button "OK" at bounding box center [235, 137] width 22 height 11
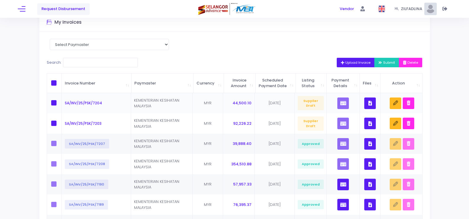
click at [372, 103] on icon "button" at bounding box center [371, 103] width 4 height 0
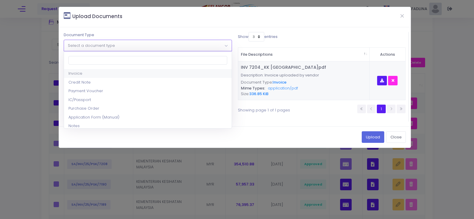
click at [207, 50] on span "Select a document type" at bounding box center [147, 45] width 167 height 11
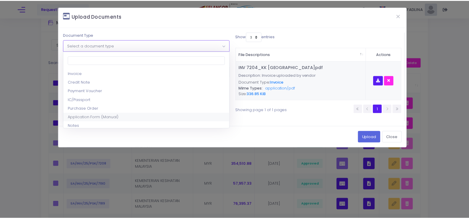
scroll to position [30, 0]
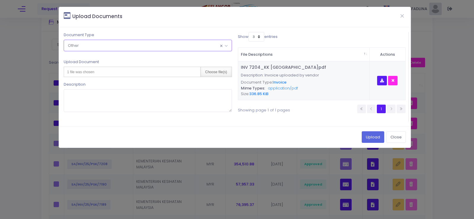
click at [221, 74] on div "Choose file(s)" at bounding box center [215, 72] width 31 height 10
type input "C:\fakepath\PAR KK TANJUNG LALANG - JULAI 2025.pdf"
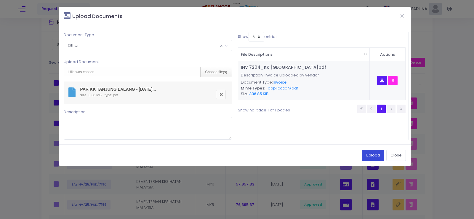
click at [373, 158] on button "Upload" at bounding box center [372, 155] width 22 height 11
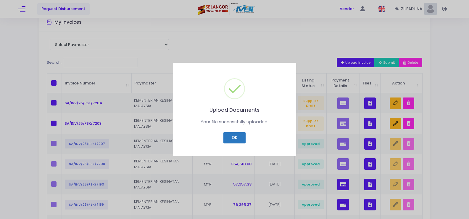
click at [239, 137] on button "OK" at bounding box center [235, 137] width 22 height 11
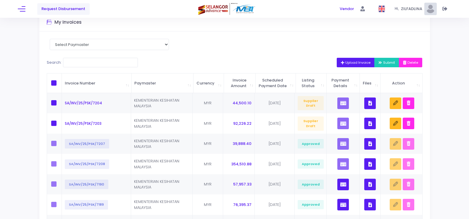
click at [52, 83] on span at bounding box center [53, 82] width 5 height 5
click at [60, 83] on input "checkbox" at bounding box center [62, 82] width 4 height 4
checkbox input "true"
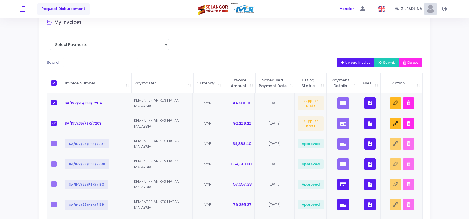
click at [368, 109] on button "button" at bounding box center [370, 103] width 12 height 12
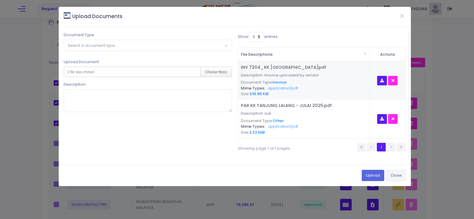
click at [396, 178] on button "Close" at bounding box center [396, 175] width 20 height 11
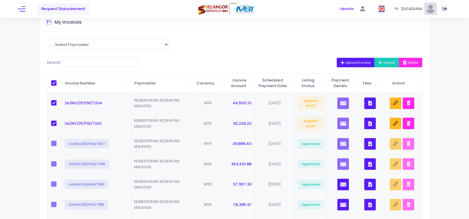
click at [367, 129] on button "button" at bounding box center [370, 124] width 12 height 12
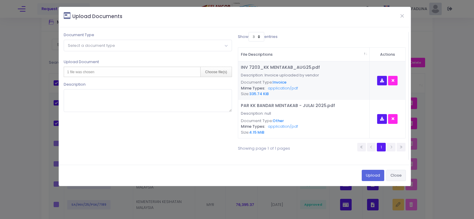
click at [392, 176] on button "Close" at bounding box center [396, 175] width 20 height 11
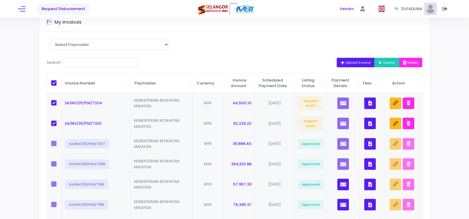
click at [380, 64] on span "Submit" at bounding box center [387, 62] width 17 height 5
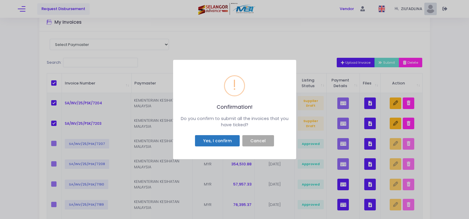
click at [224, 143] on button "Yes, I confirm" at bounding box center [217, 140] width 45 height 11
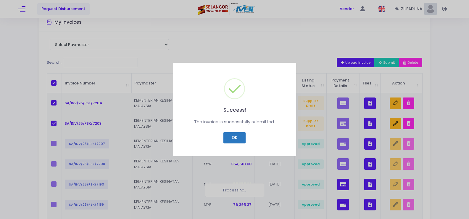
click at [234, 140] on button "OK" at bounding box center [235, 137] width 22 height 11
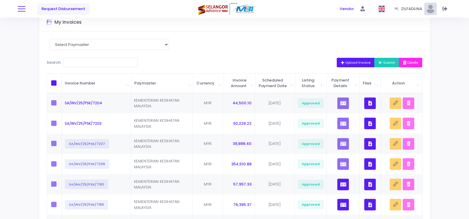
click at [19, 8] on button at bounding box center [22, 9] width 8 height 8
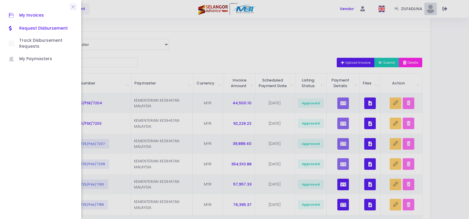
click at [45, 29] on span "Request Disbursement" at bounding box center [45, 29] width 53 height 8
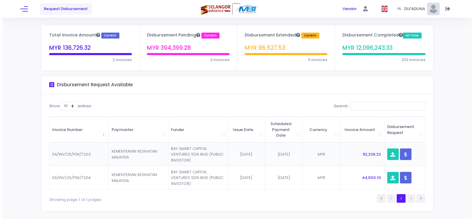
scroll to position [38, 0]
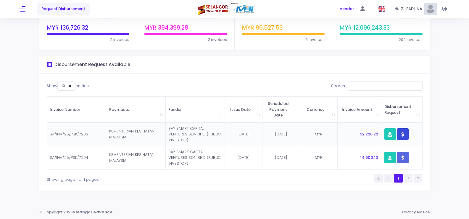
click at [404, 136] on button "button" at bounding box center [403, 134] width 12 height 12
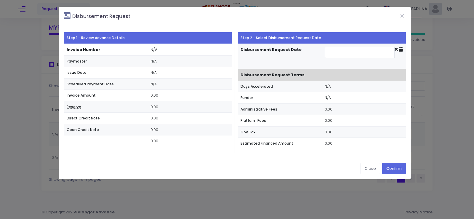
type input "[DATE]"
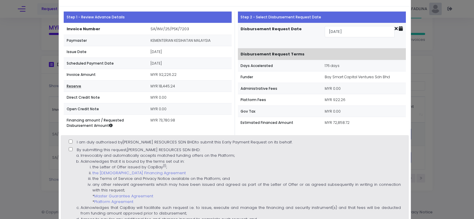
scroll to position [30, 0]
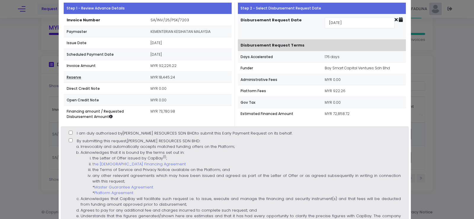
click at [70, 132] on input "I am duly authorised by [PERSON_NAME] RESOURCES SDN BHD to submit this Early Pa…" at bounding box center [71, 133] width 4 height 4
checkbox input "true"
click at [72, 140] on input "By submitting this request, [PERSON_NAME] RESOURCES SDN BHD : Irrevocably and a…" at bounding box center [71, 140] width 4 height 4
checkbox input "true"
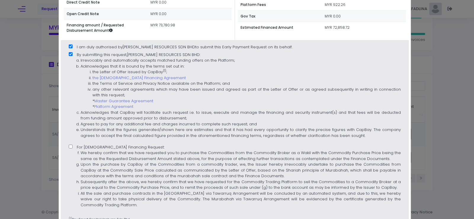
scroll to position [118, 0]
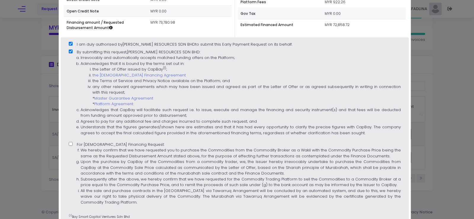
click at [71, 144] on input "For [DEMOGRAPHIC_DATA] Financing Request: We hereby confirm that we have reques…" at bounding box center [71, 144] width 4 height 4
checkbox input "true"
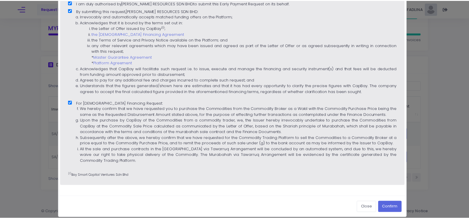
scroll to position [165, 0]
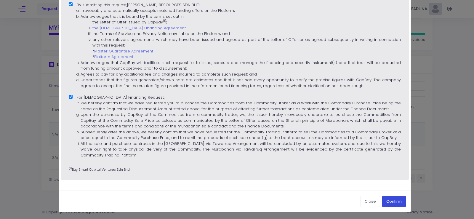
click at [389, 201] on button "Confirm" at bounding box center [394, 201] width 24 height 11
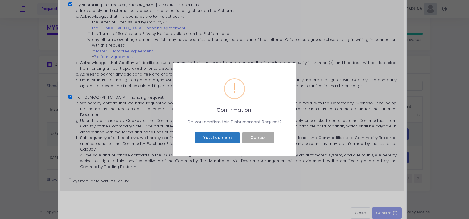
click at [208, 142] on button "Yes, I confirm" at bounding box center [217, 137] width 45 height 11
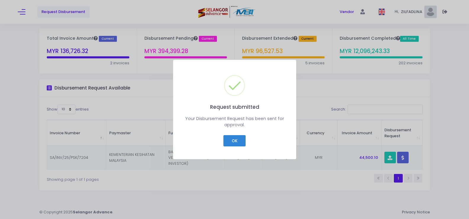
scroll to position [15, 0]
click at [239, 144] on button "OK" at bounding box center [235, 140] width 22 height 11
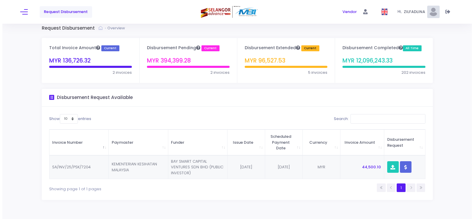
scroll to position [0, 0]
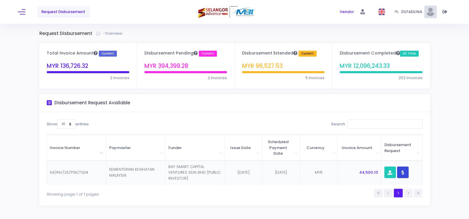
click at [406, 174] on button "button" at bounding box center [403, 172] width 12 height 12
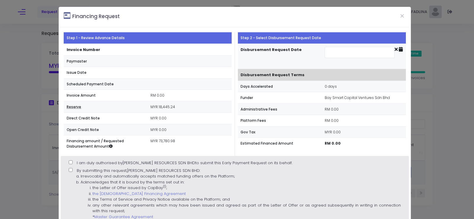
type input "[DATE]"
click at [70, 161] on input "I am duly authorised by [PERSON_NAME] RESOURCES SDN BHD to submit this Early Pa…" at bounding box center [71, 162] width 4 height 4
checkbox input "true"
click at [75, 169] on label "By submitting this request, [PERSON_NAME] RESOURCES SDN BHD : Irrevocably and a…" at bounding box center [235, 213] width 332 height 91
click at [73, 169] on input "By submitting this request, [PERSON_NAME] RESOURCES SDN BHD : Irrevocably and a…" at bounding box center [71, 170] width 4 height 4
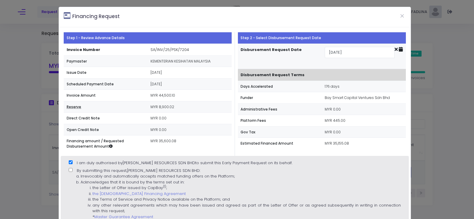
checkbox input "true"
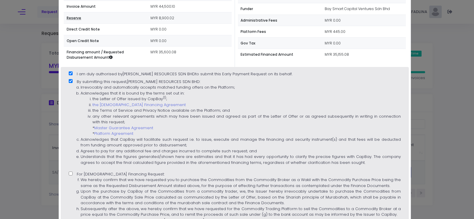
click at [73, 173] on label "For [DEMOGRAPHIC_DATA] Financing Request: We hereby confirm that we have reques…" at bounding box center [235, 204] width 332 height 67
click at [73, 173] on input "For [DEMOGRAPHIC_DATA] Financing Request: We hereby confirm that we have reques…" at bounding box center [71, 173] width 4 height 4
checkbox input "true"
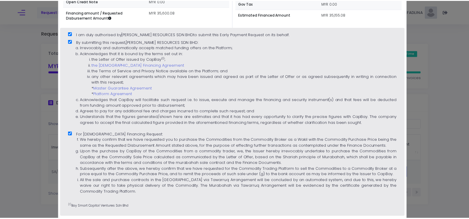
scroll to position [165, 0]
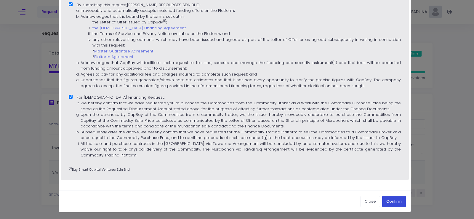
click at [395, 201] on button "Confirm" at bounding box center [394, 201] width 24 height 11
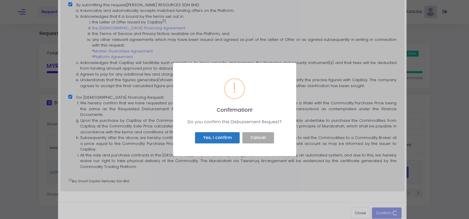
click at [208, 137] on button "Yes, I confirm" at bounding box center [217, 137] width 45 height 11
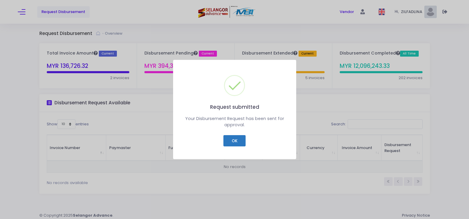
click at [239, 139] on button "OK" at bounding box center [235, 140] width 22 height 11
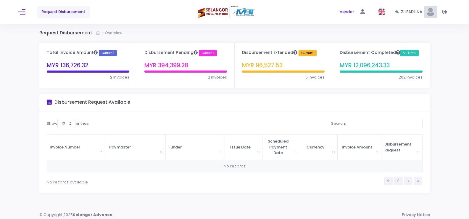
scroll to position [0, 0]
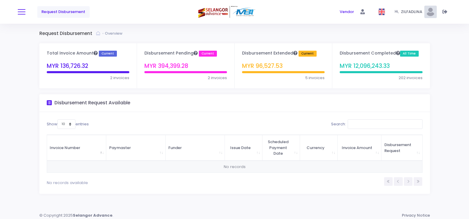
click at [20, 11] on button at bounding box center [22, 12] width 8 height 8
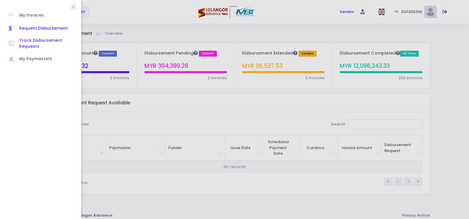
click at [30, 43] on span "Track Disbursement Requests" at bounding box center [45, 44] width 53 height 12
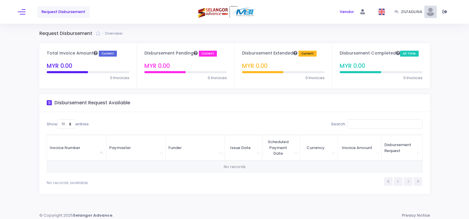
click at [26, 13] on div "Request Disbursement" at bounding box center [90, 12] width 144 height 24
click at [446, 12] on icon at bounding box center [445, 12] width 5 height 0
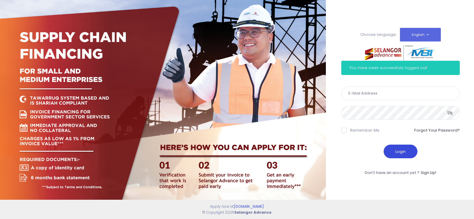
type input "[EMAIL_ADDRESS][DOMAIN_NAME]"
click at [393, 152] on button "Login" at bounding box center [400, 151] width 34 height 14
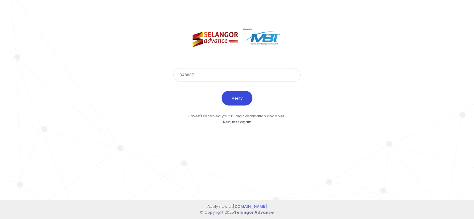
type input "948687"
click at [230, 101] on button "Verify" at bounding box center [236, 98] width 31 height 15
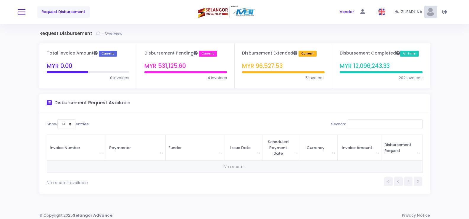
click at [19, 12] on span at bounding box center [22, 12] width 8 height 1
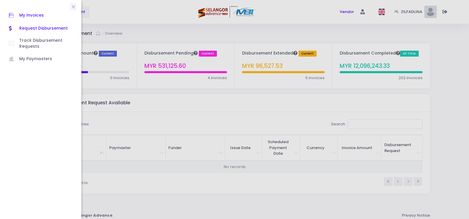
click at [36, 15] on span "My Invoices" at bounding box center [45, 16] width 53 height 8
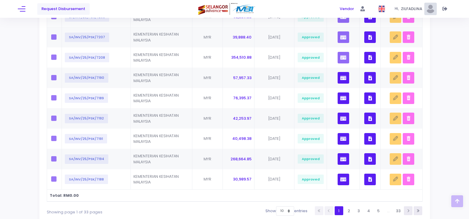
scroll to position [176, 0]
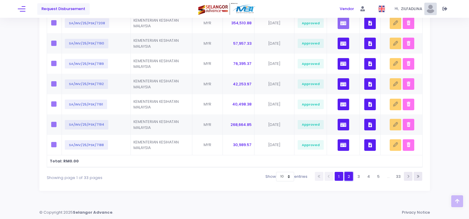
click at [348, 176] on link "2" at bounding box center [349, 176] width 9 height 9
click at [360, 178] on link "3" at bounding box center [359, 176] width 9 height 9
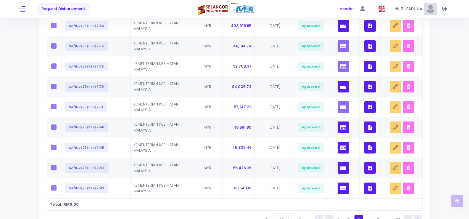
scroll to position [58, 0]
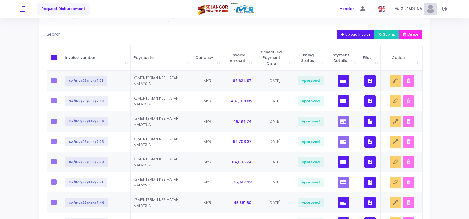
click at [26, 12] on div "Request Disbursement" at bounding box center [90, 9] width 144 height 18
click at [17, 10] on div "Request Disbursement Vendor" at bounding box center [234, 9] width 469 height 18
click at [20, 9] on button at bounding box center [22, 9] width 8 height 8
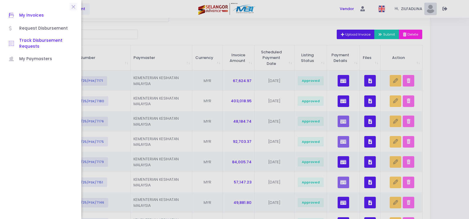
click at [26, 38] on span "Track Disbursement Requests" at bounding box center [45, 44] width 53 height 12
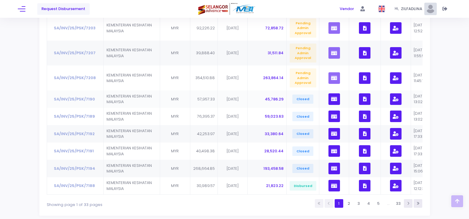
scroll to position [148, 0]
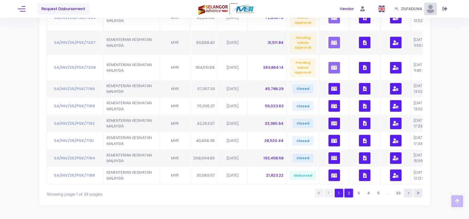
click at [351, 196] on link "2" at bounding box center [349, 193] width 9 height 9
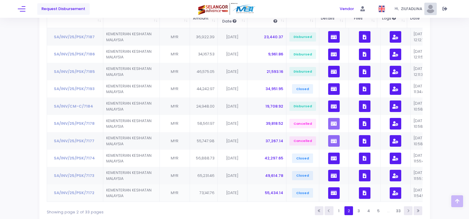
scroll to position [137, 0]
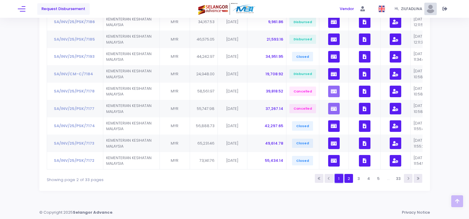
click at [339, 179] on link "1" at bounding box center [339, 178] width 9 height 9
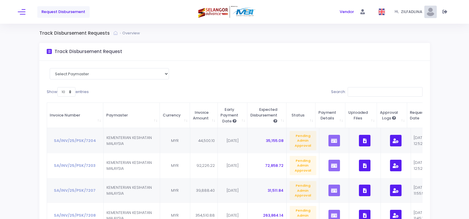
scroll to position [0, 0]
